Goal: Transaction & Acquisition: Purchase product/service

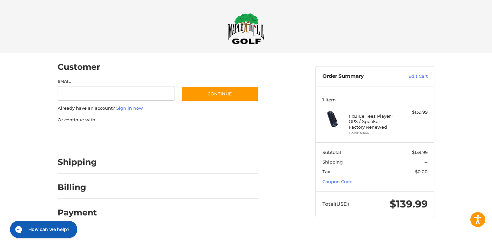
click at [0, 231] on div at bounding box center [0, 231] width 0 height 0
click at [330, 181] on link "Coupon Code" at bounding box center [337, 181] width 30 height 5
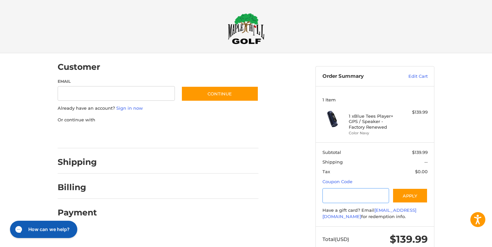
click at [345, 195] on input "Gift Certificate or Coupon Code" at bounding box center [355, 196] width 67 height 15
type input "*********"
click at [414, 193] on button "Apply" at bounding box center [409, 196] width 35 height 15
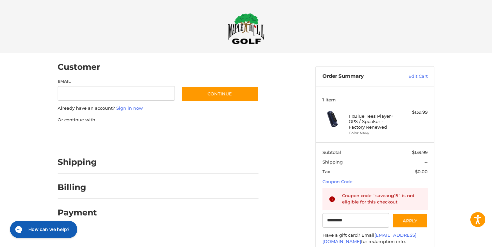
scroll to position [43, 0]
